Goal: Transaction & Acquisition: Purchase product/service

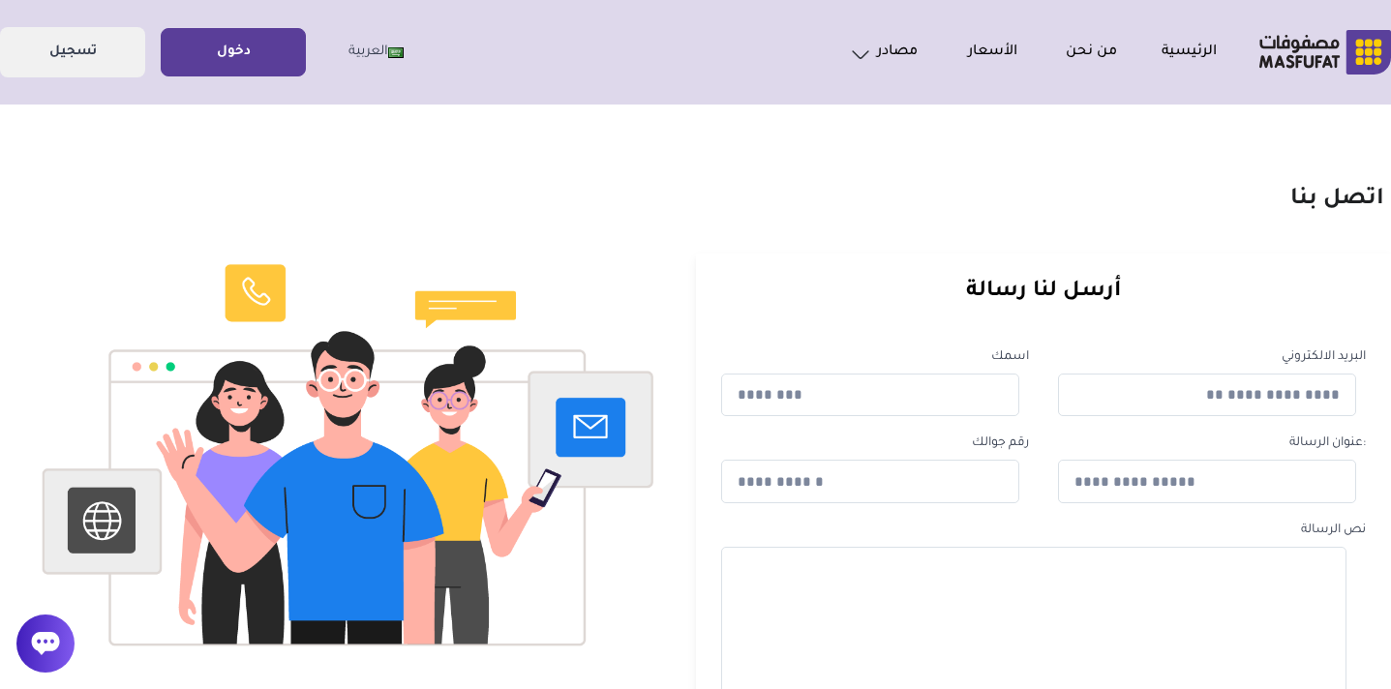
click at [259, 57] on link "دخول" at bounding box center [233, 53] width 143 height 44
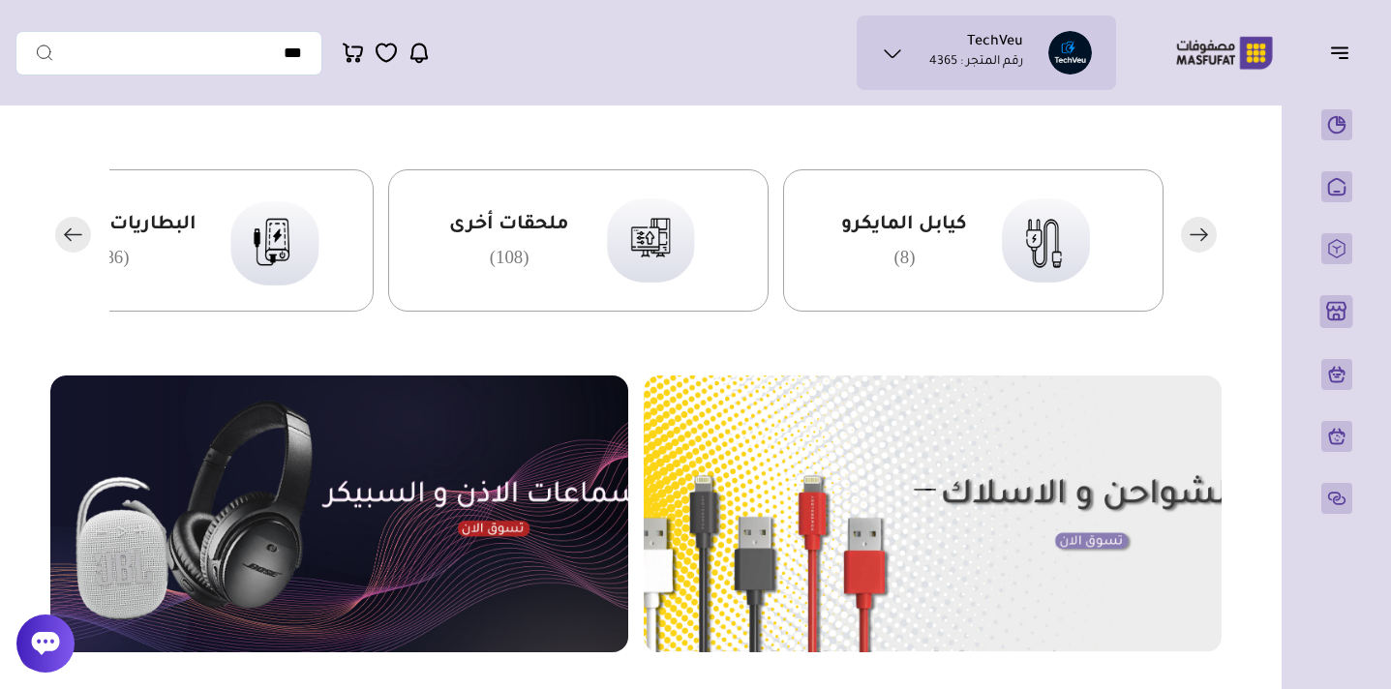
scroll to position [491, 0]
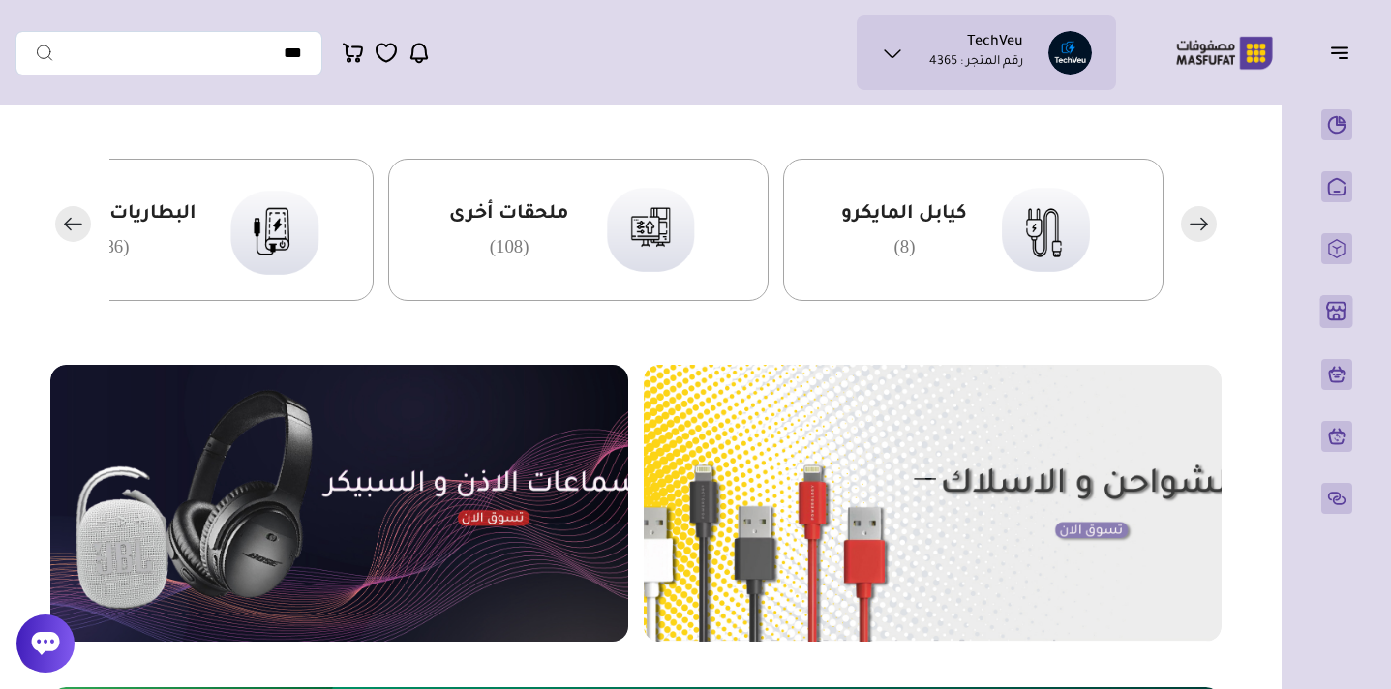
click at [578, 188] on div "ملحقات أخرى (108)" at bounding box center [578, 230] width 381 height 142
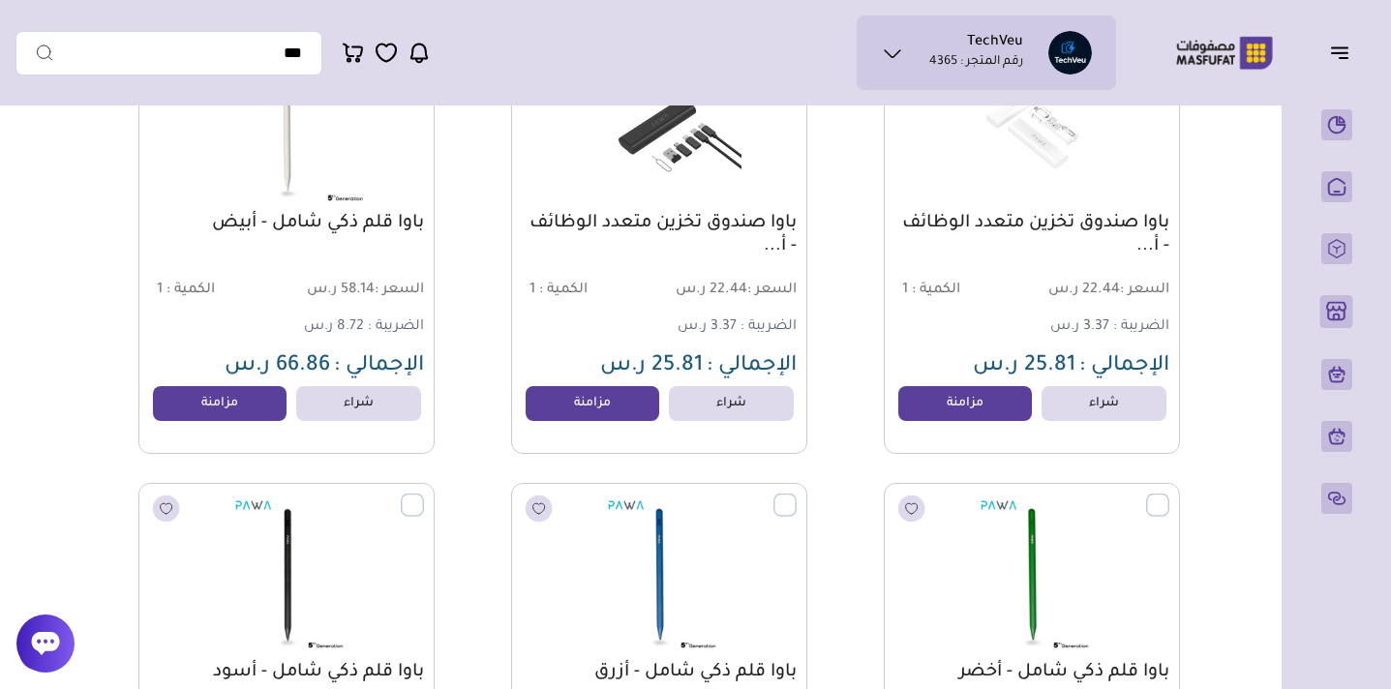
scroll to position [2116, 0]
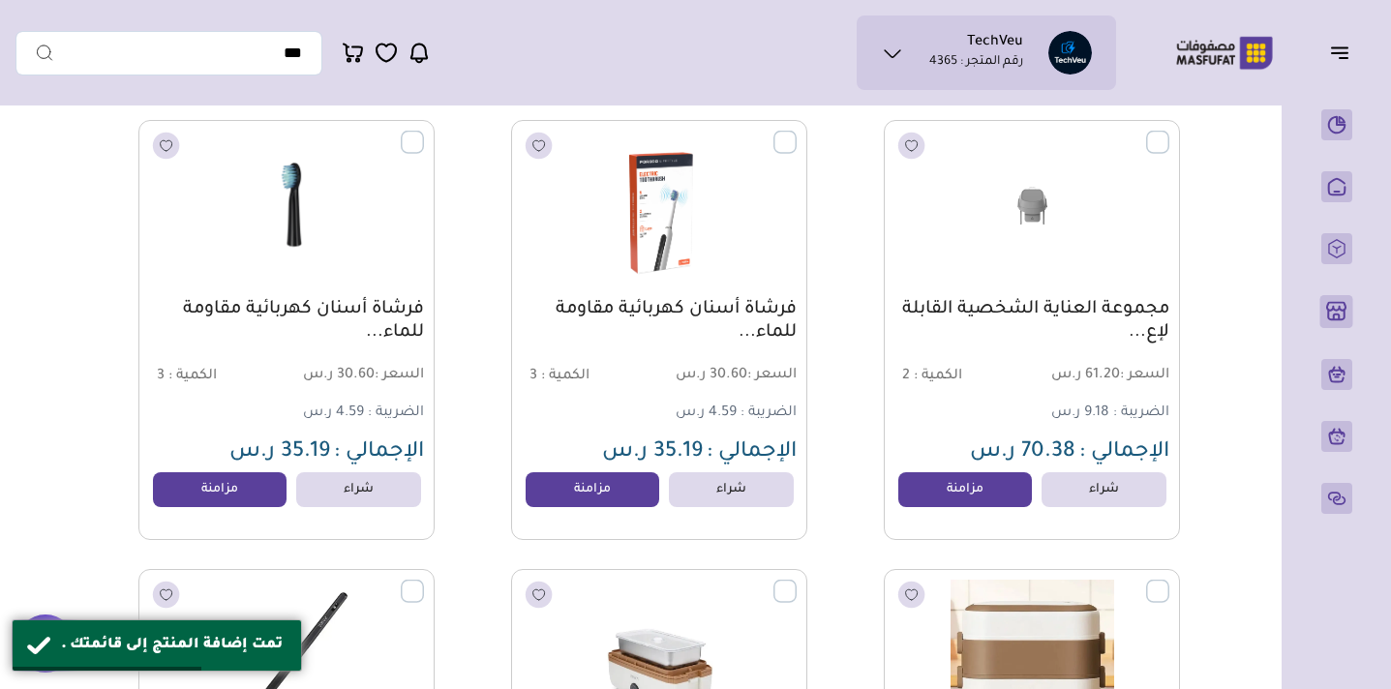
scroll to position [658, 0]
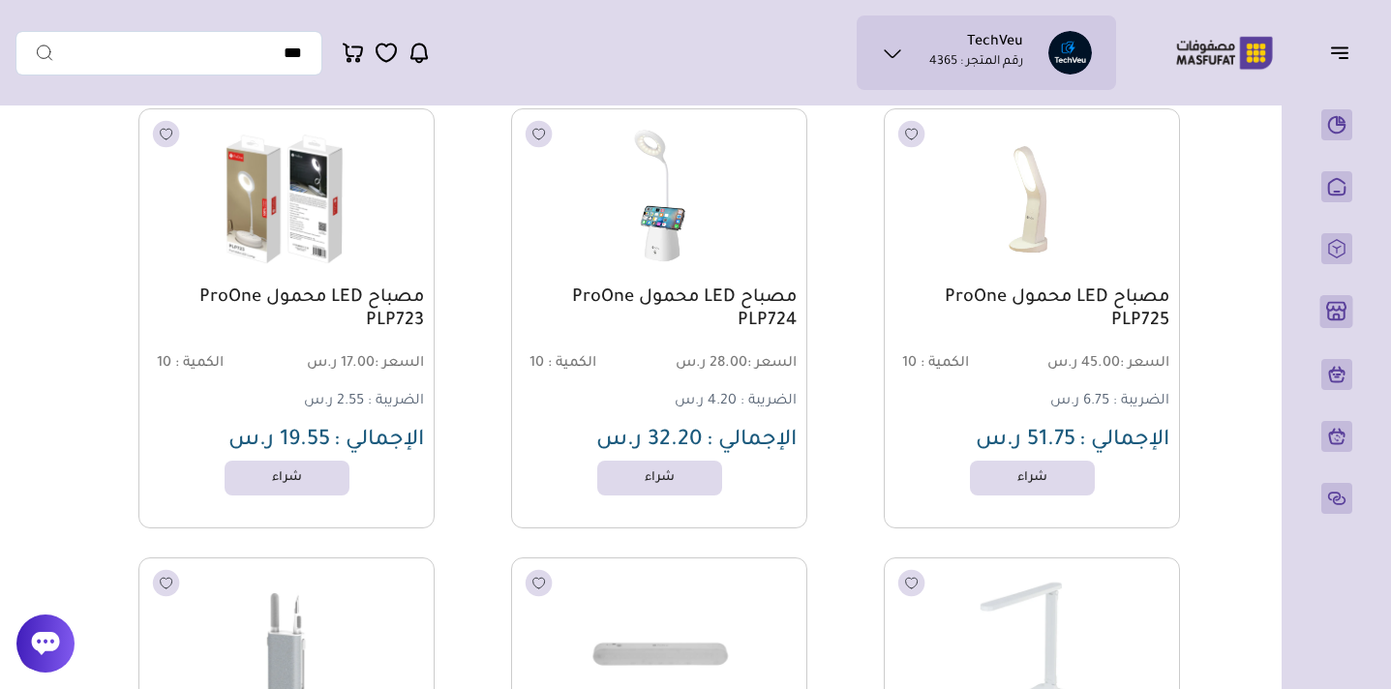
scroll to position [4275, 0]
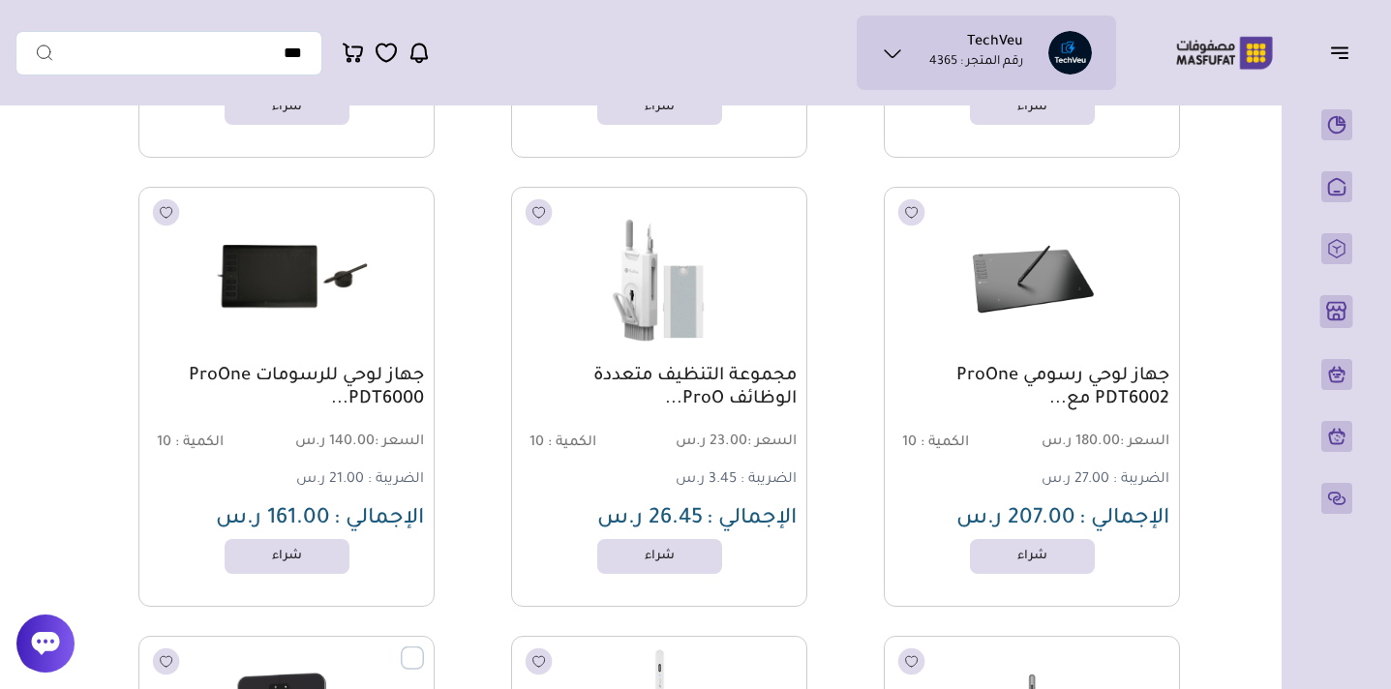
scroll to position [5094, 0]
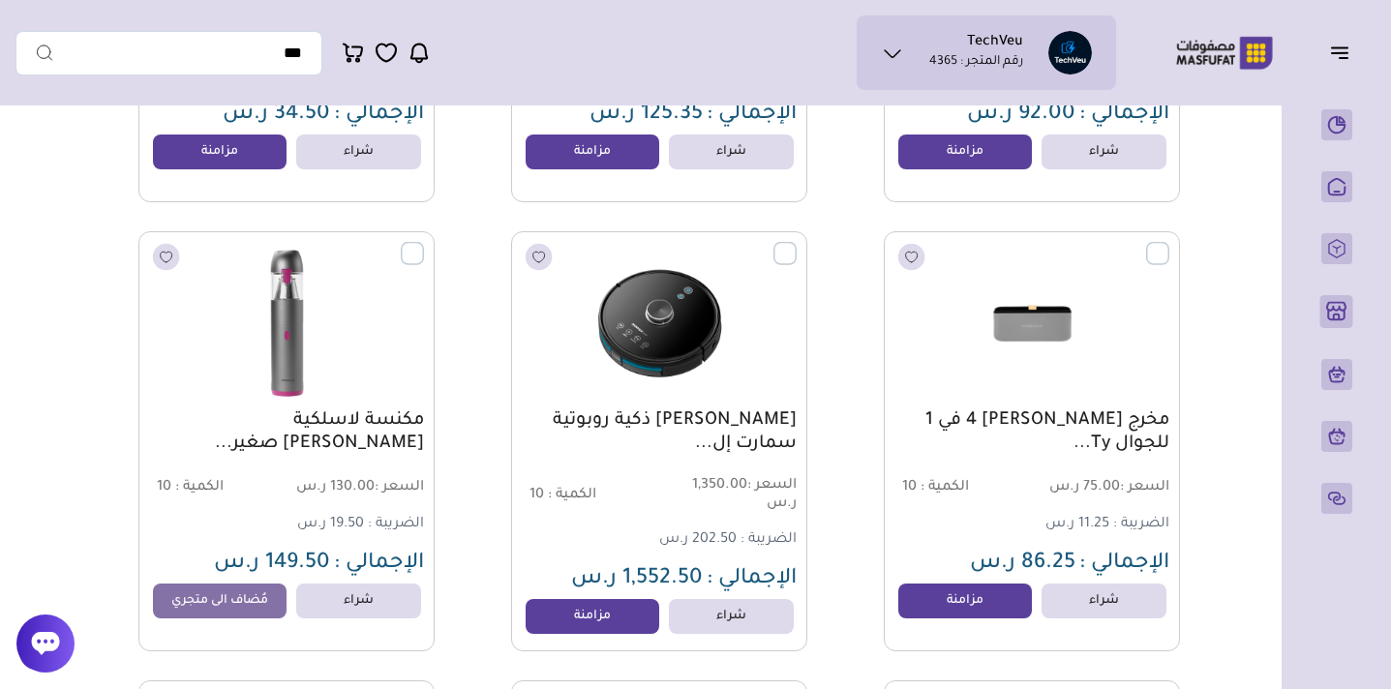
scroll to position [6407, 0]
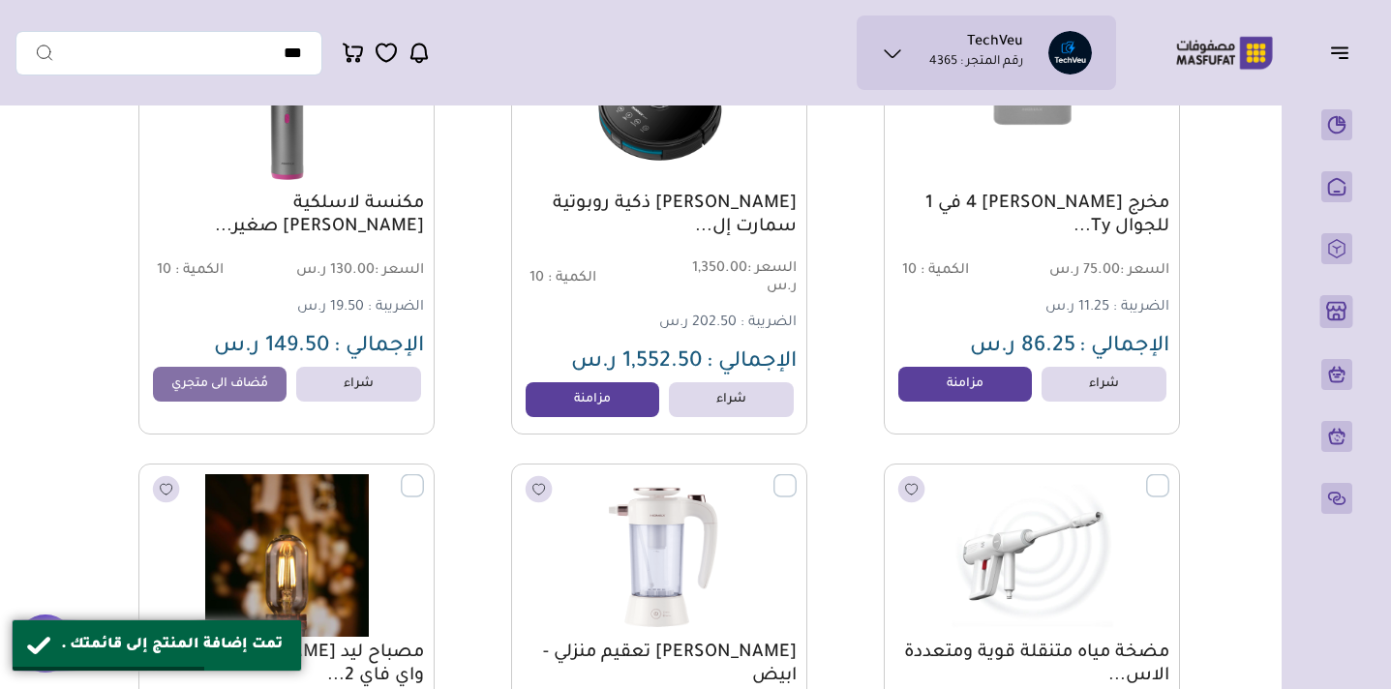
scroll to position [6621, 0]
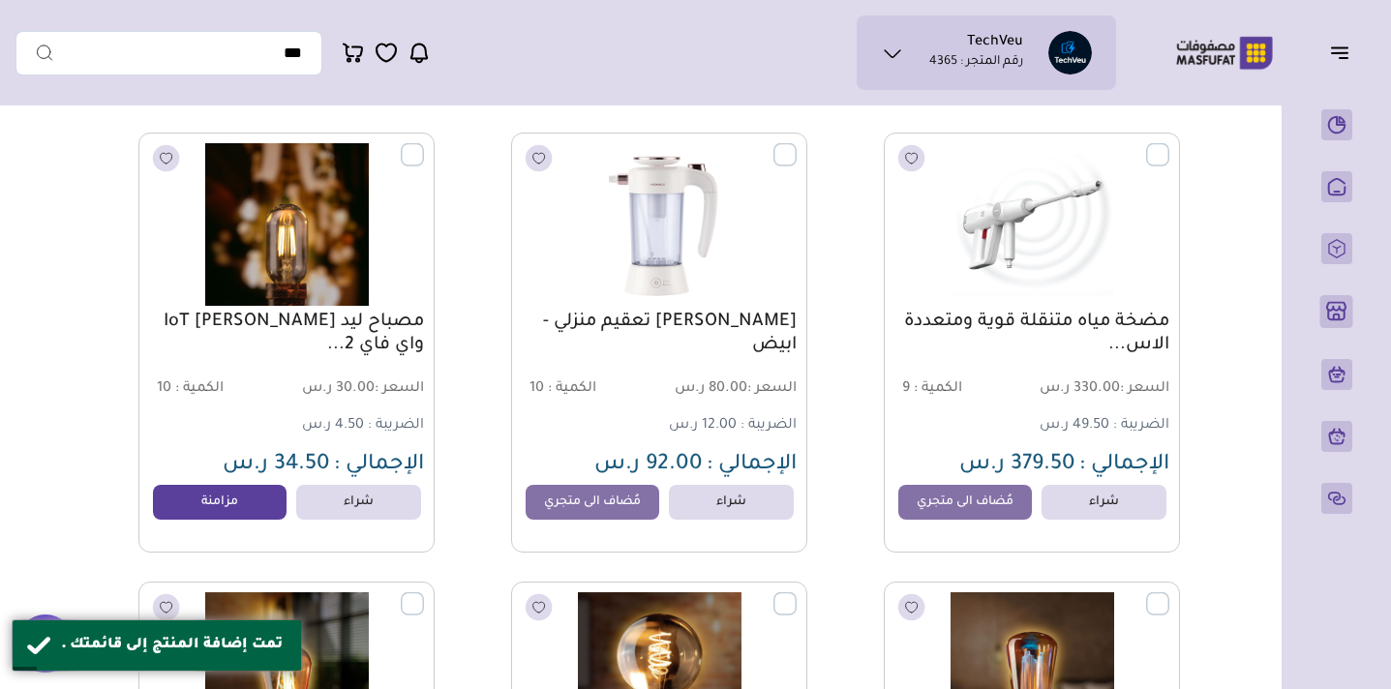
scroll to position [6958, 0]
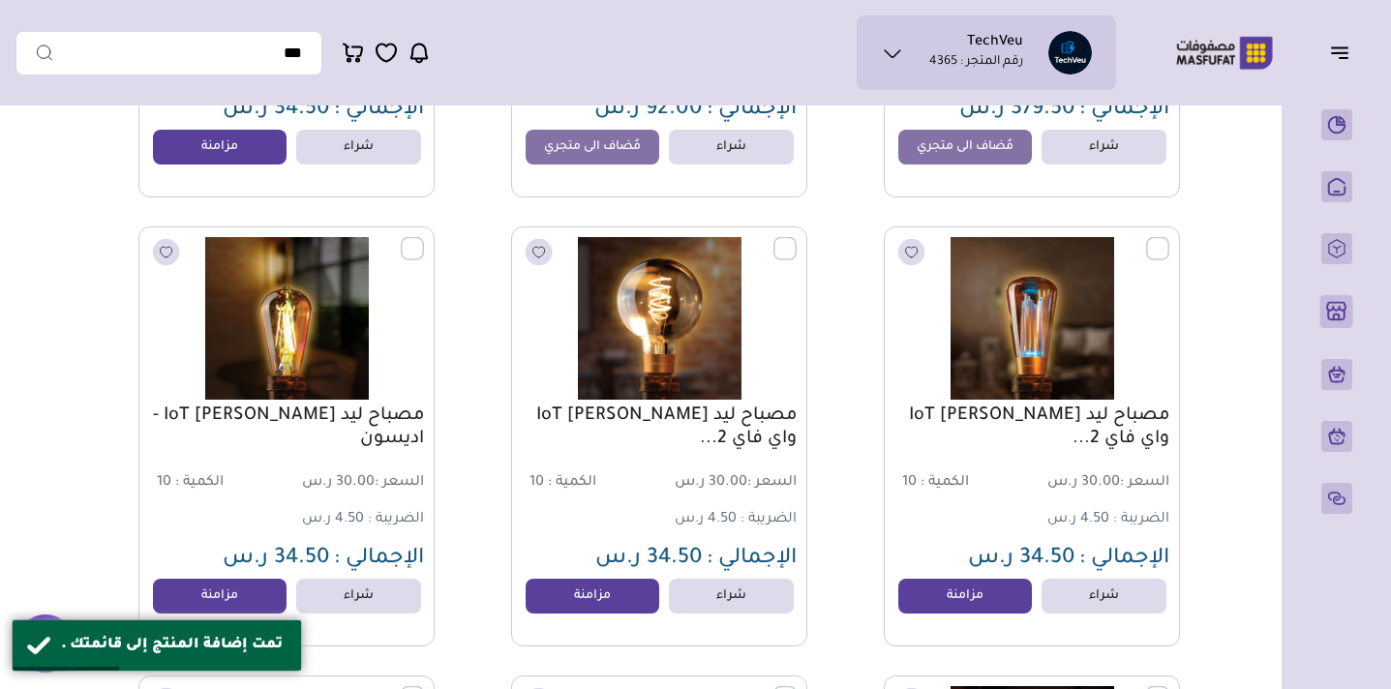
scroll to position [7322, 0]
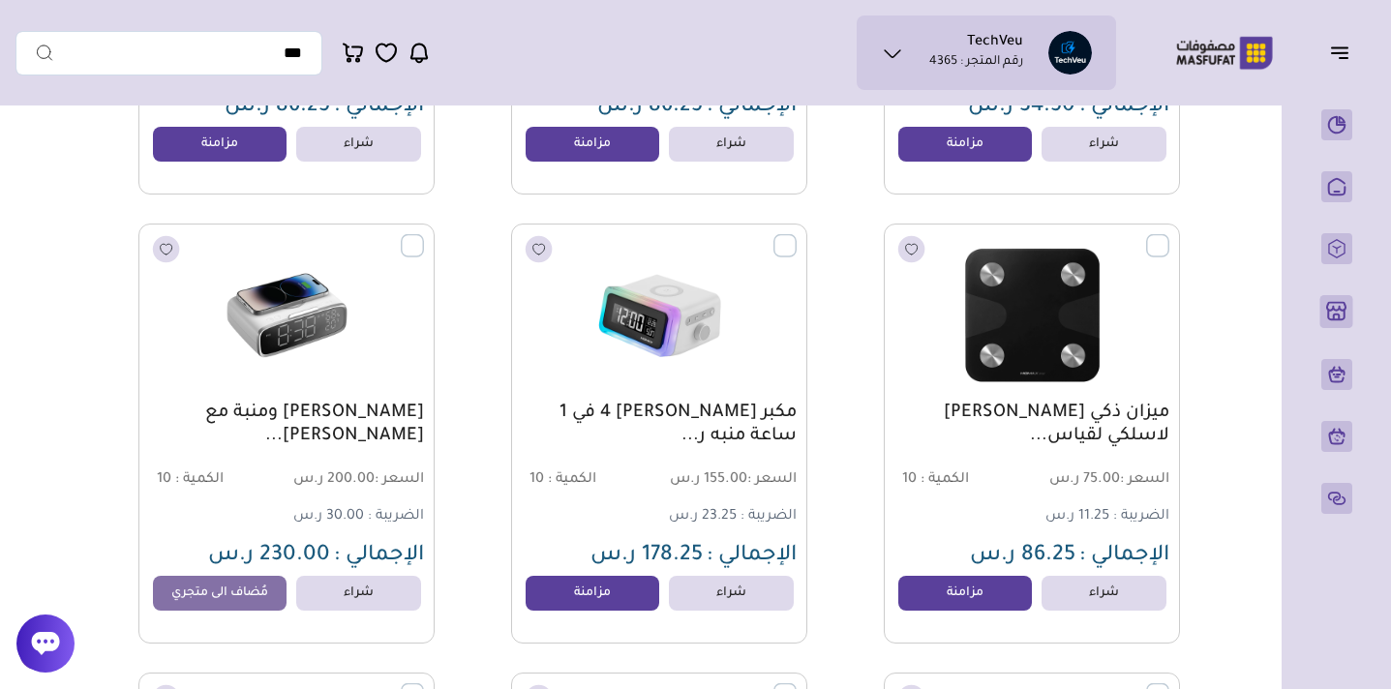
scroll to position [8218, 0]
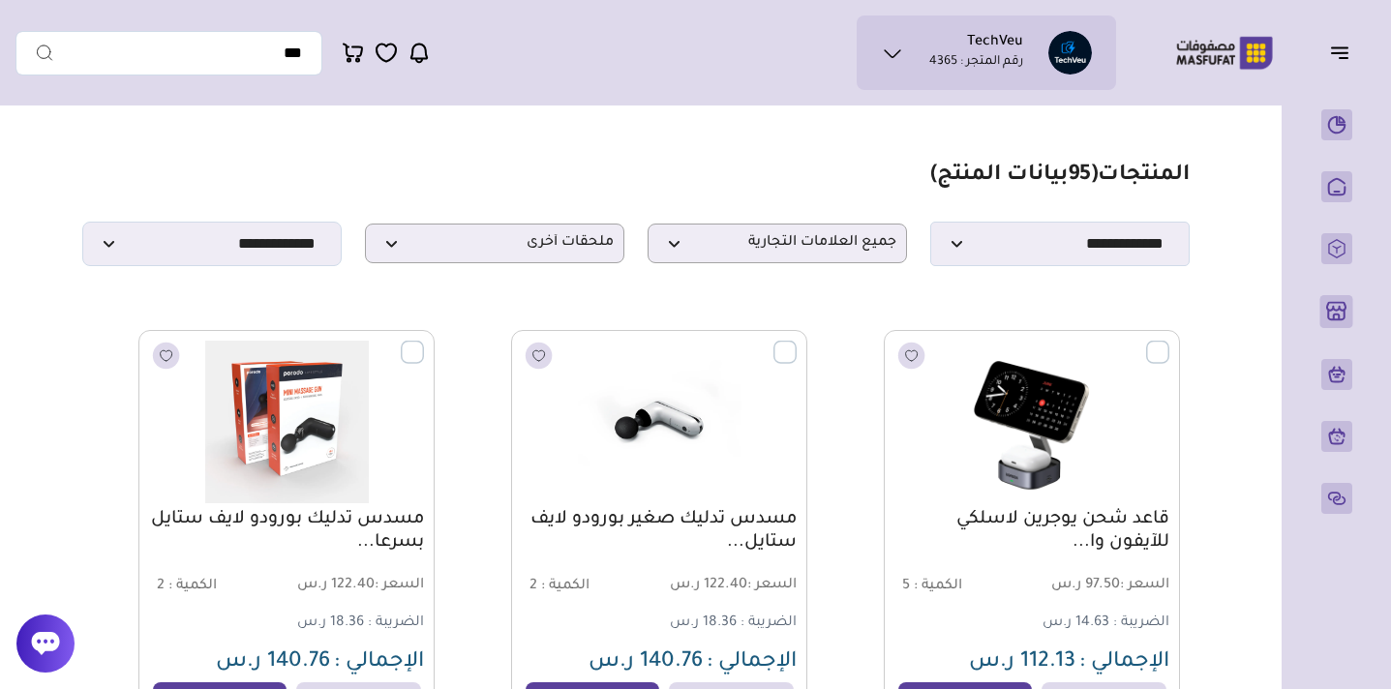
scroll to position [10, 0]
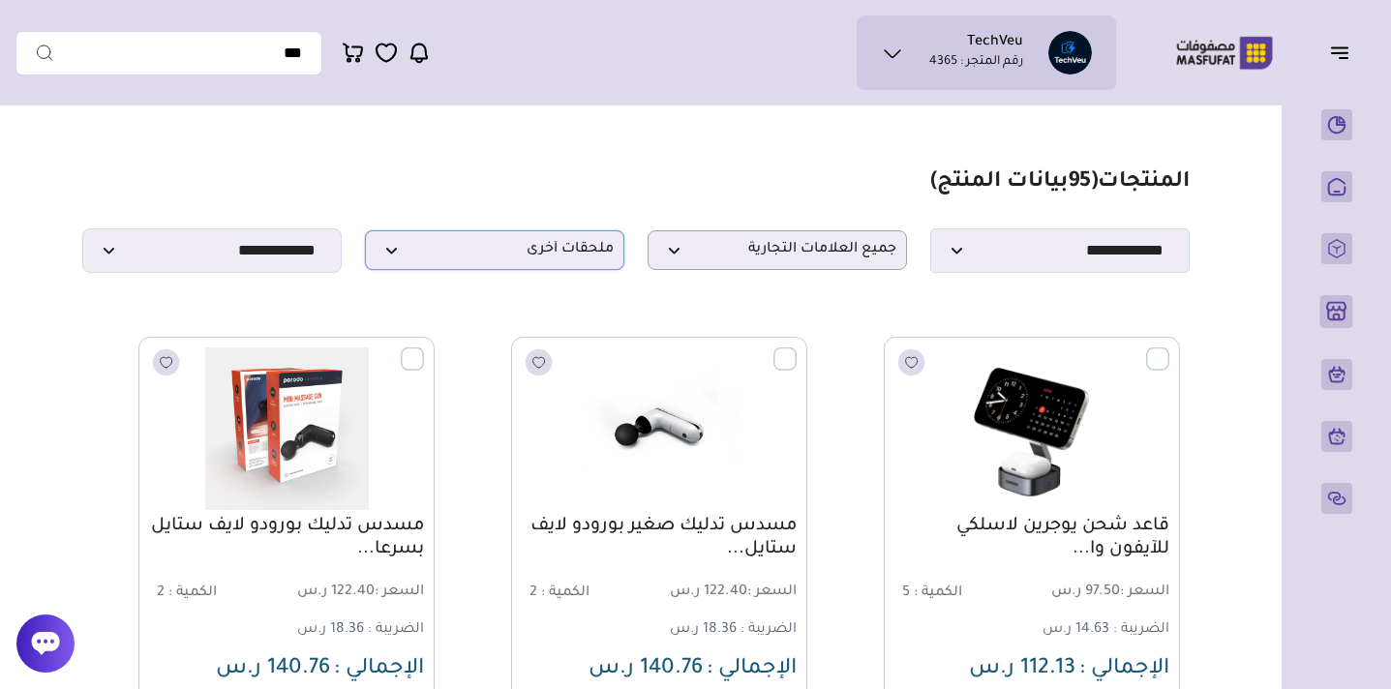
click at [528, 246] on span "ملحقات أخرى" at bounding box center [495, 250] width 238 height 18
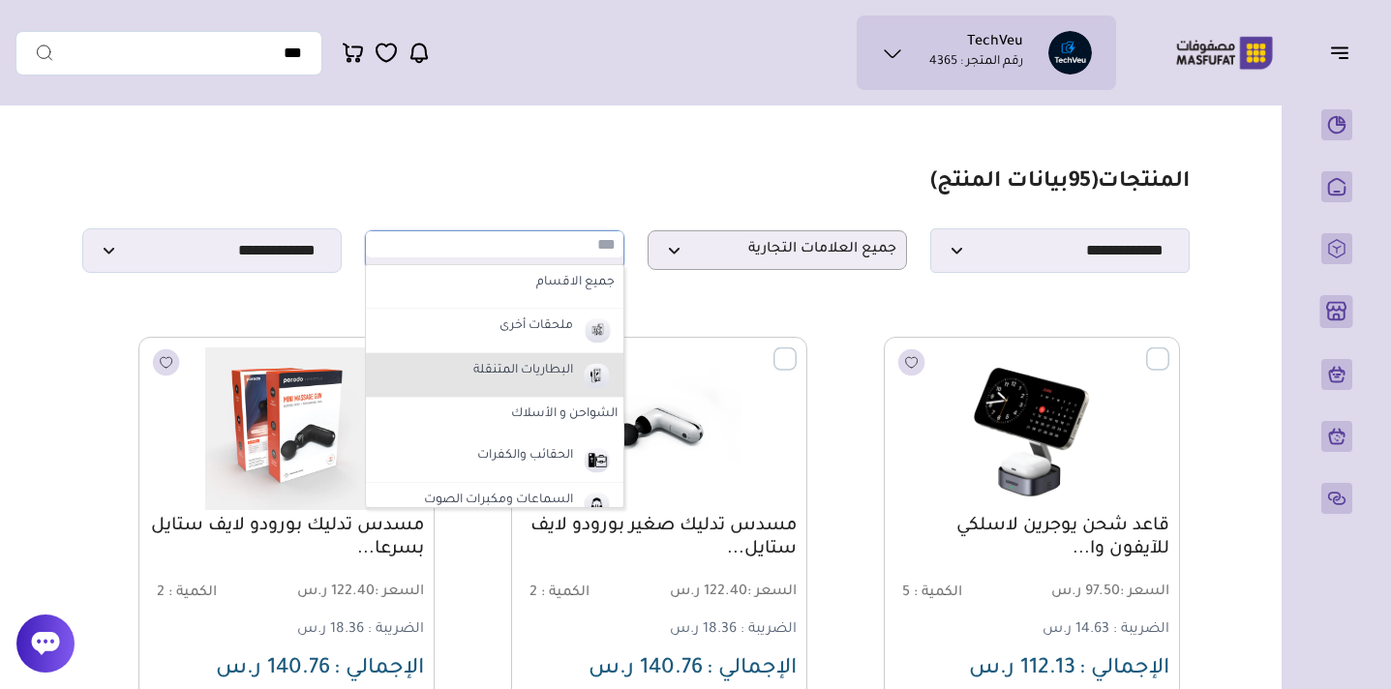
scroll to position [55, 0]
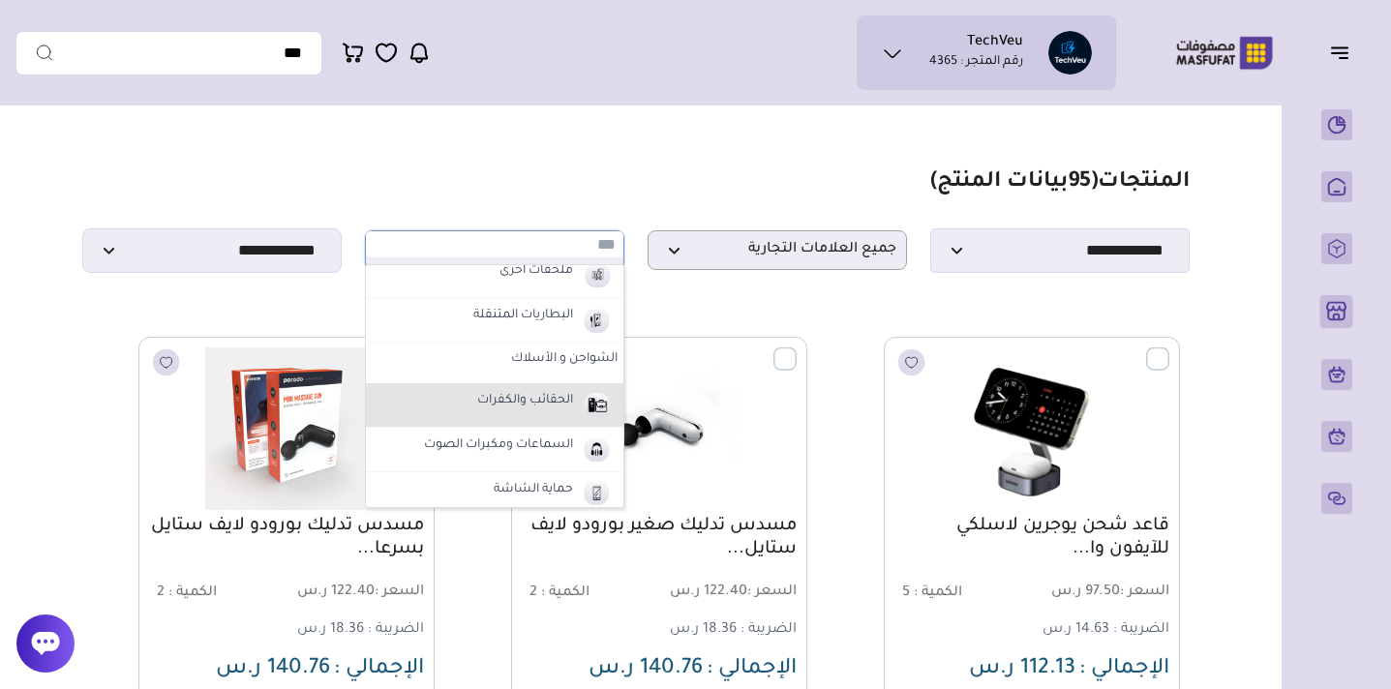
click at [537, 396] on label "الحقائب والكفرات" at bounding box center [525, 401] width 102 height 25
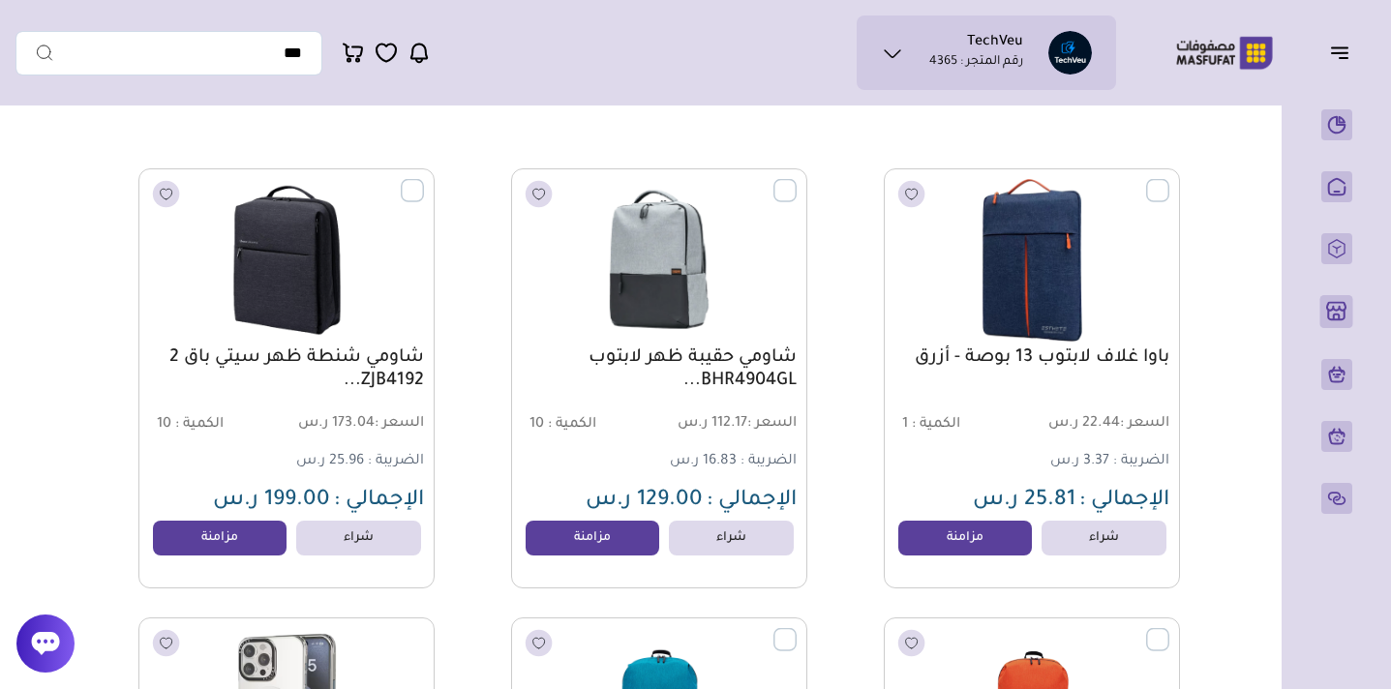
scroll to position [0, 0]
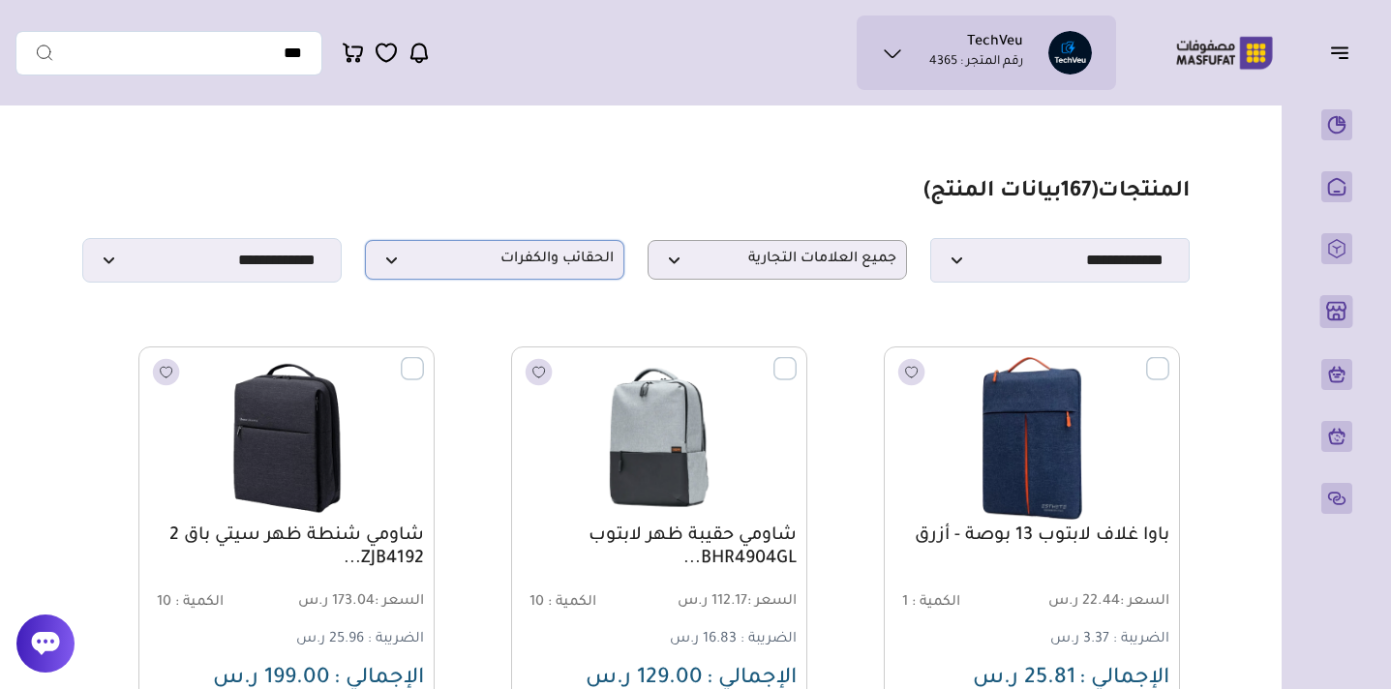
click at [513, 251] on span "الحقائب والكفرات" at bounding box center [495, 260] width 238 height 18
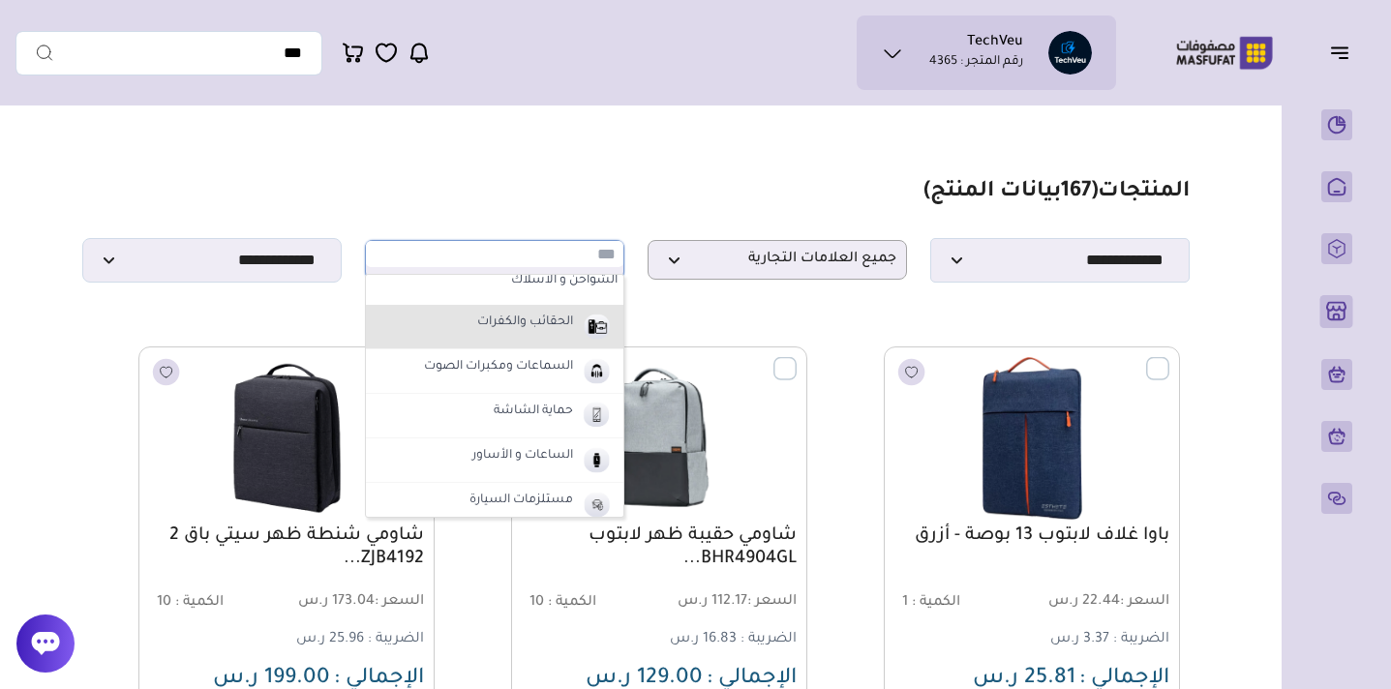
scroll to position [150, 0]
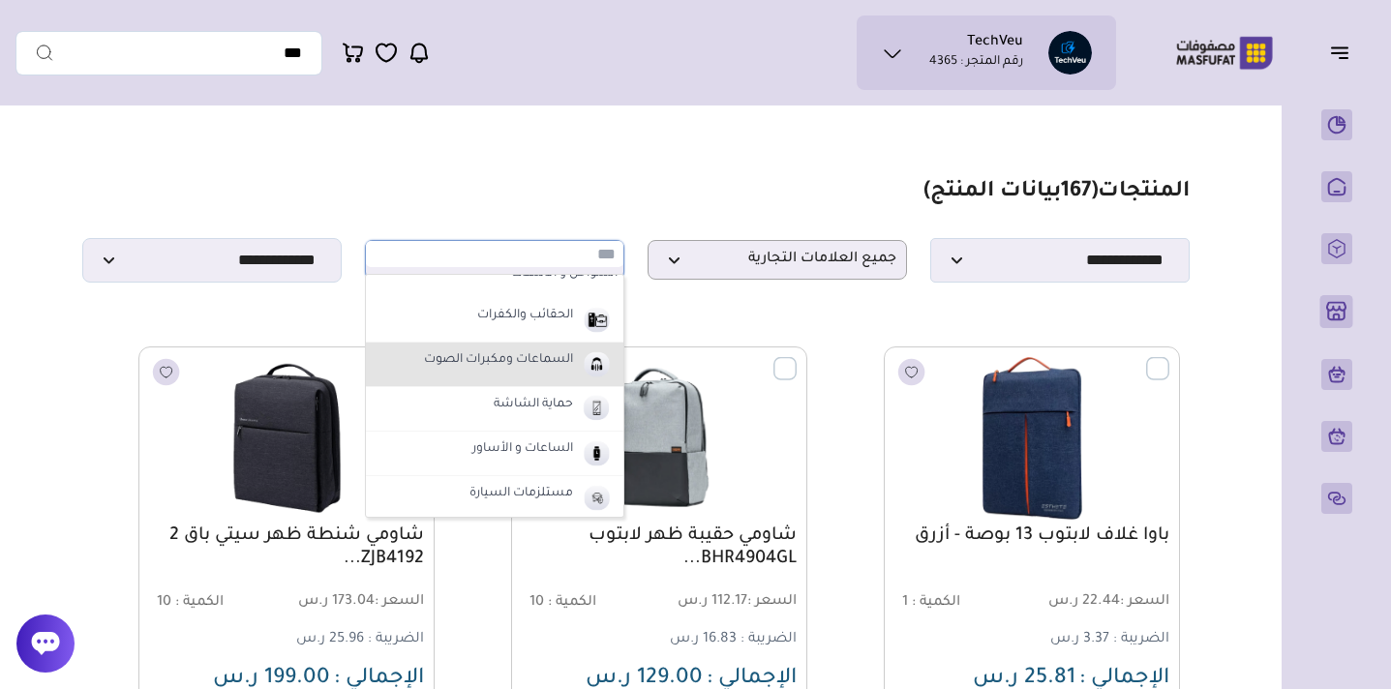
click at [530, 366] on label "السماعات ومكبرات الصوت" at bounding box center [498, 361] width 155 height 25
select select "*"
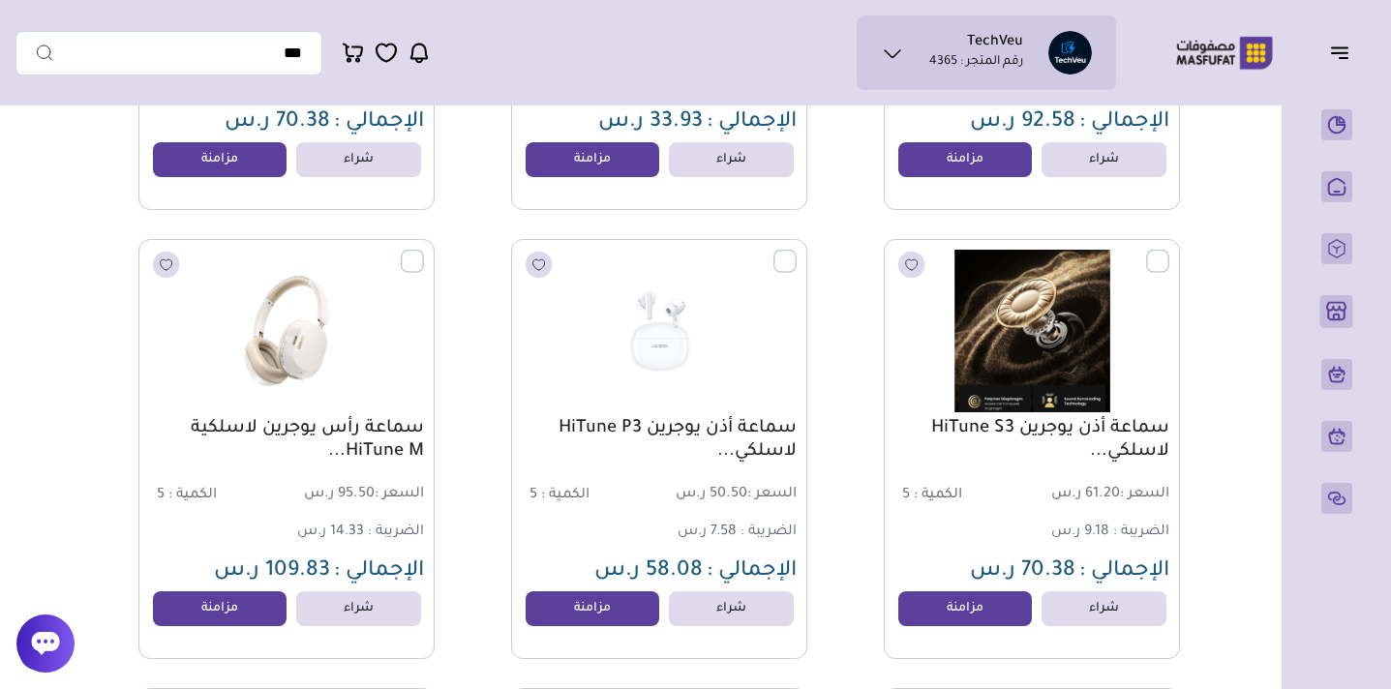
scroll to position [5501, 0]
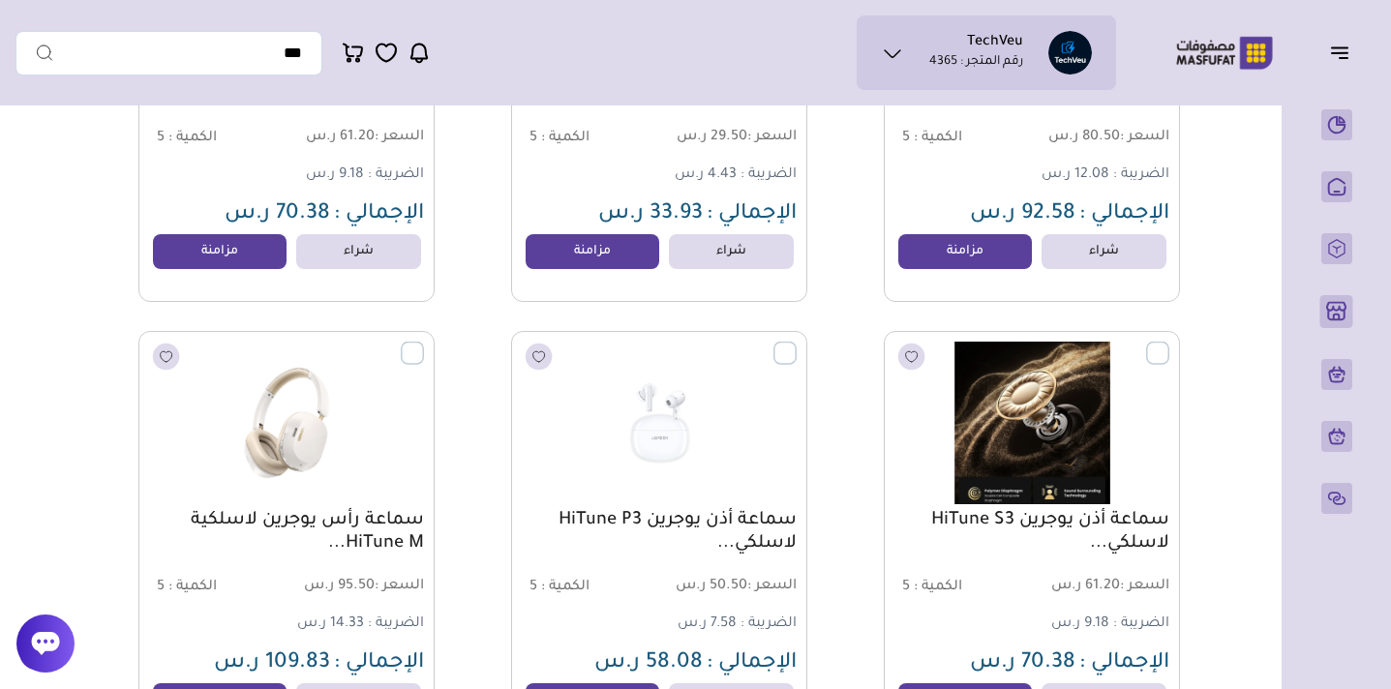
scroll to position [5340, 0]
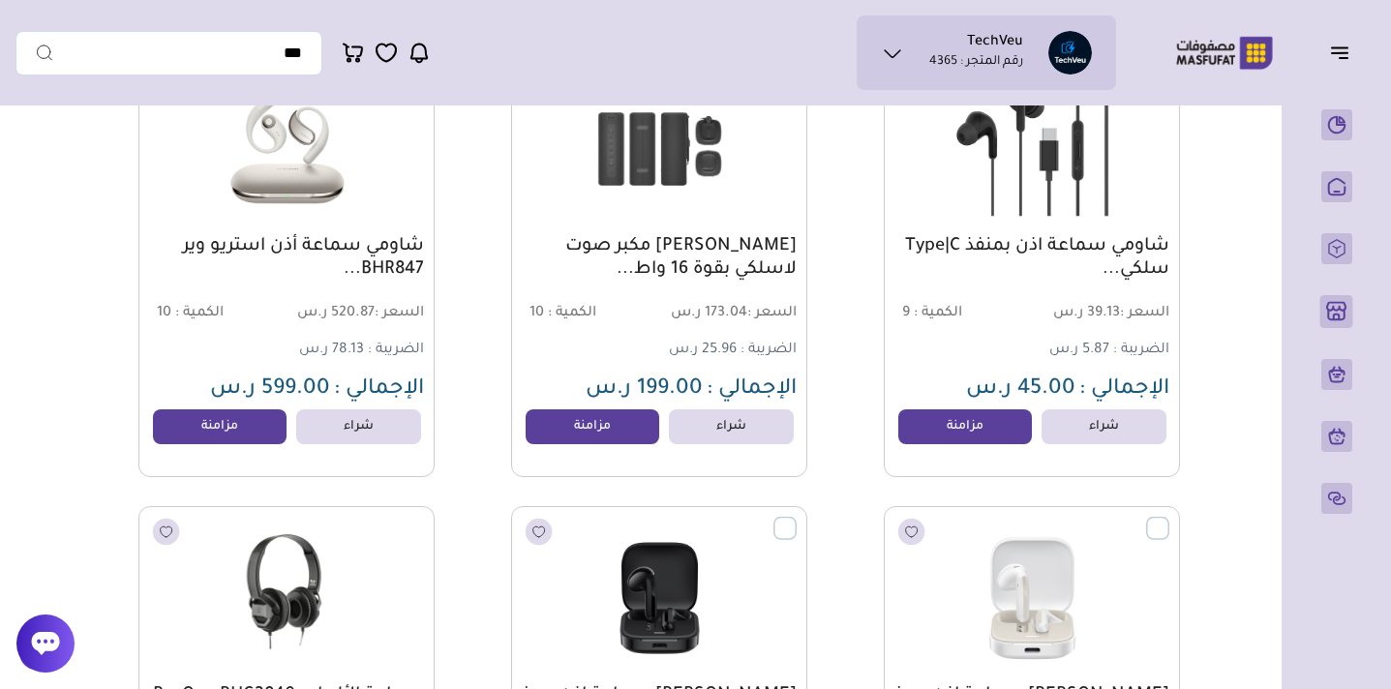
scroll to position [7927, 0]
